Goal: Navigation & Orientation: Find specific page/section

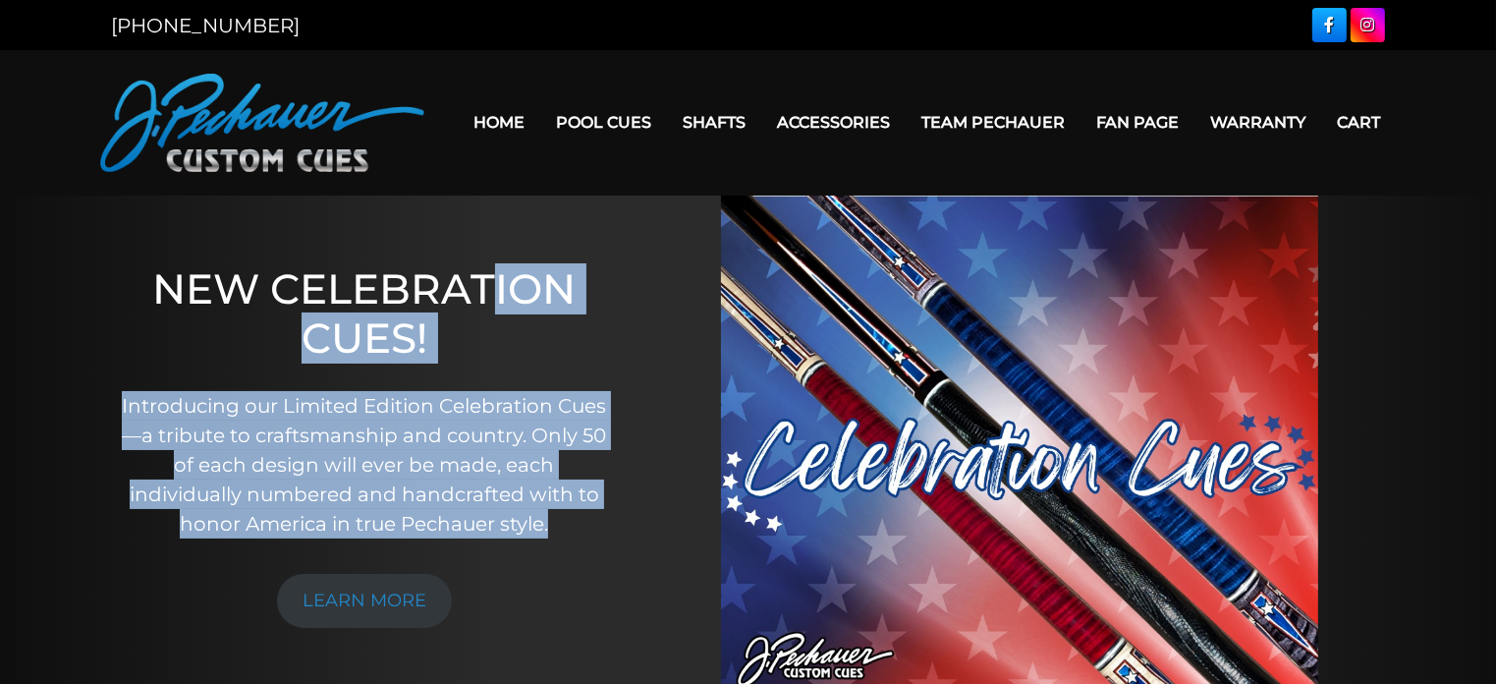
drag, startPoint x: 0, startPoint y: 0, endPoint x: 502, endPoint y: 292, distance: 580.6
click at [502, 292] on div "NEW CELEBRATION CUES! Introducing our Limited Edition Celebration Cues—a tribut…" at bounding box center [364, 445] width 524 height 501
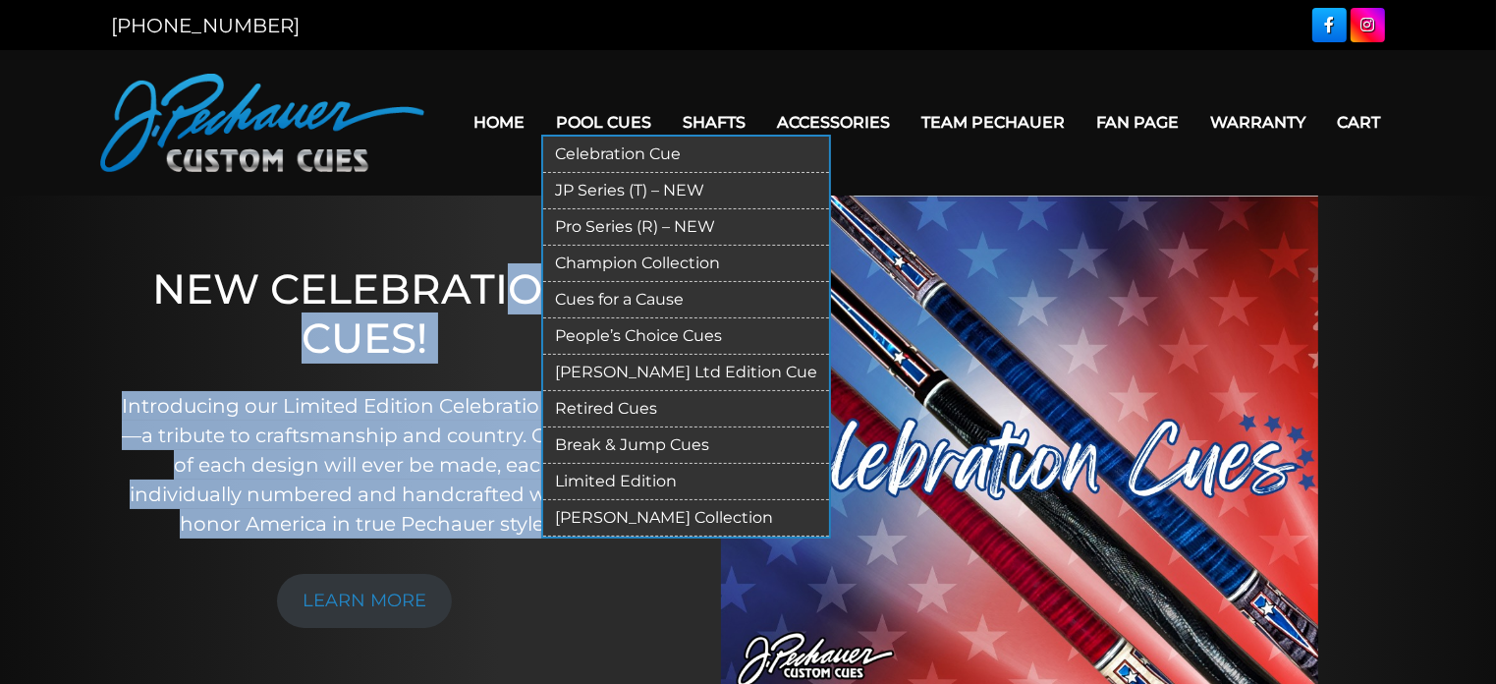
click at [593, 179] on link "JP Series (T) – NEW" at bounding box center [686, 191] width 286 height 36
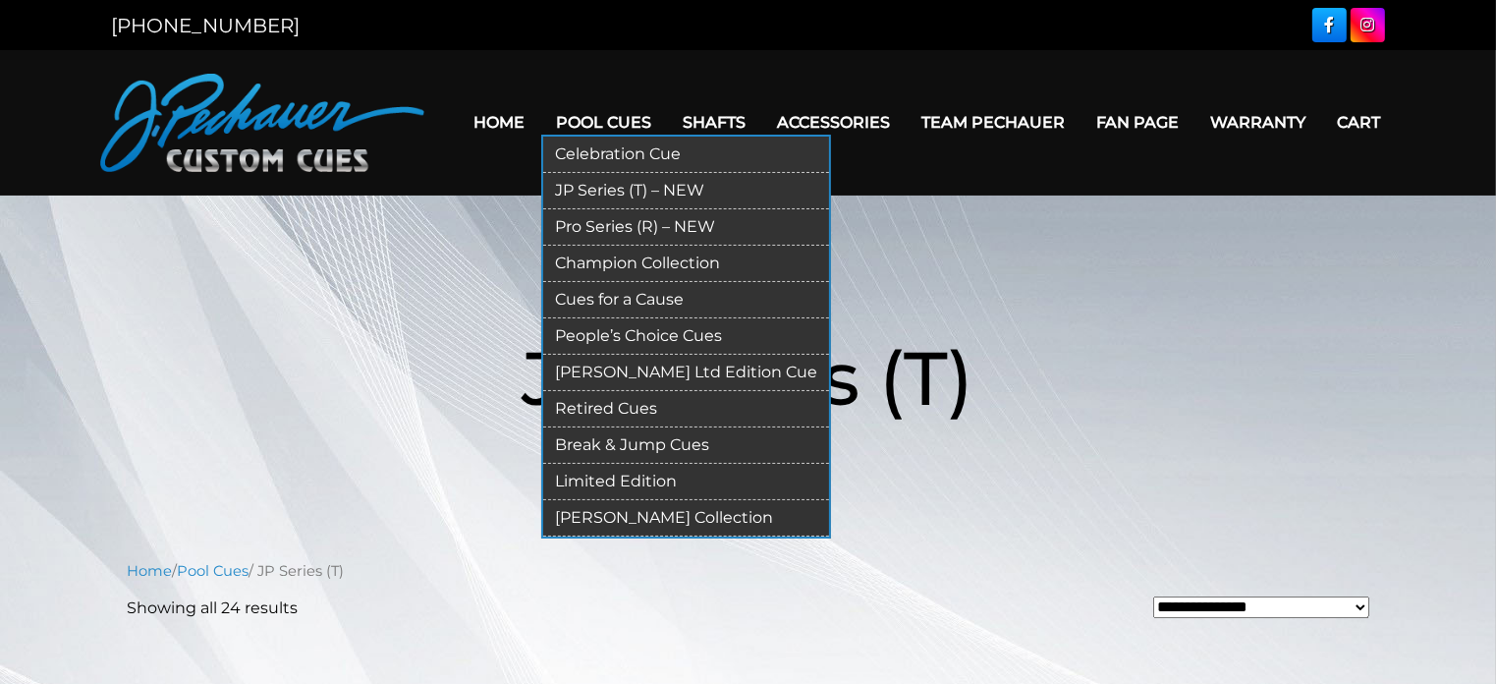
click at [604, 230] on link "Pro Series (R) – NEW" at bounding box center [686, 227] width 286 height 36
click at [598, 227] on link "Pro Series (R) – NEW" at bounding box center [686, 227] width 286 height 36
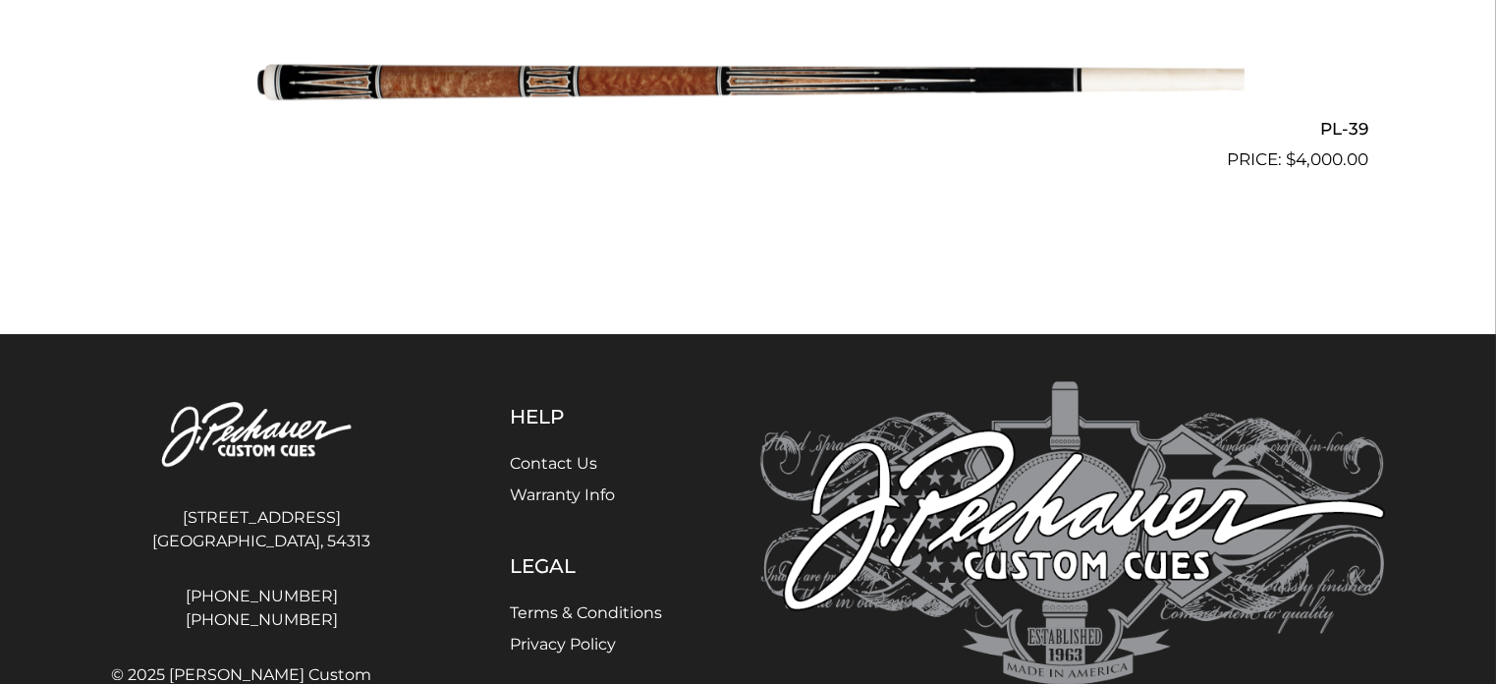
scroll to position [5954, 0]
